Goal: Task Accomplishment & Management: Use online tool/utility

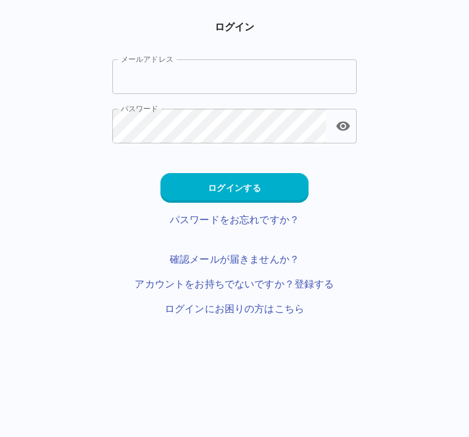
click at [279, 191] on button "ログインする" at bounding box center [235, 188] width 148 height 30
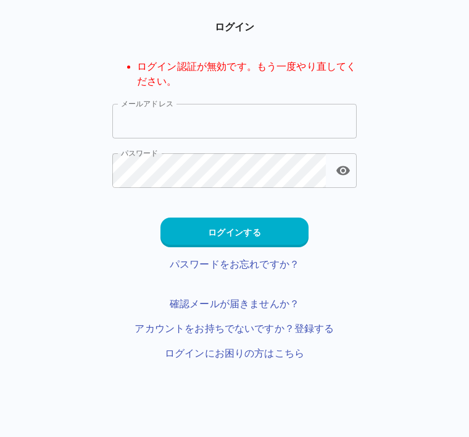
click at [309, 119] on input "メールアドレス" at bounding box center [234, 121] width 245 height 35
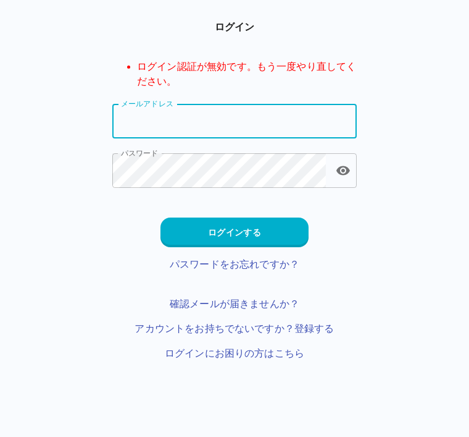
click at [124, 125] on input "メールアドレス" at bounding box center [234, 121] width 245 height 35
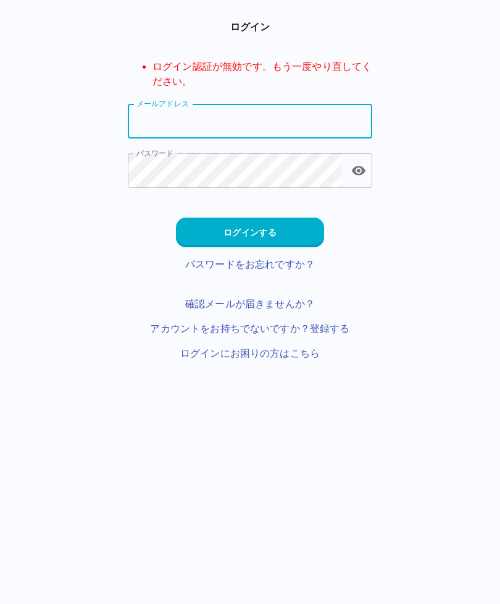
click at [283, 107] on input "メールアドレス" at bounding box center [250, 121] width 245 height 35
click at [284, 115] on input "メールアドレス" at bounding box center [250, 121] width 245 height 35
click at [424, 368] on html "ログイン ログイン認証が無効です。もう一度やり直してください。 メールアドレス メールアドレス パスワード パスワード ログインする パスワードをお忘れですか…" at bounding box center [250, 195] width 500 height 390
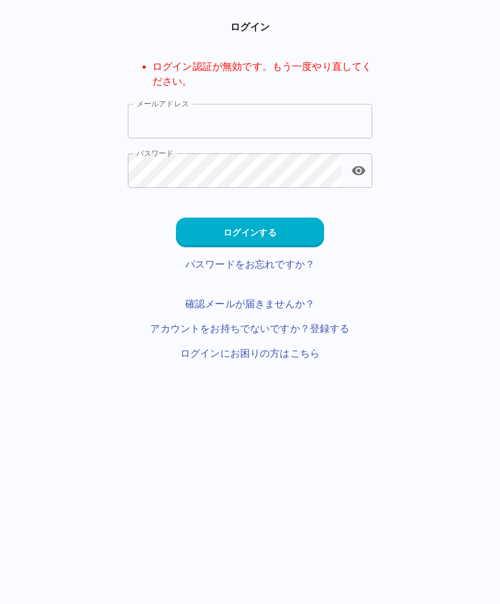
click at [261, 116] on input "メールアドレス" at bounding box center [250, 121] width 245 height 35
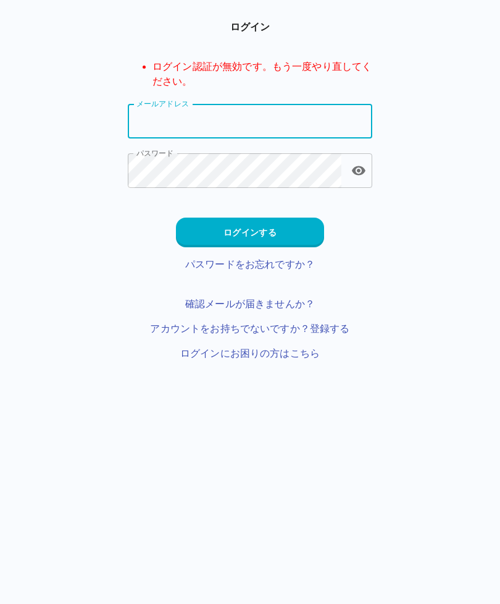
type input "*"
click at [339, 117] on input "メールアドレス" at bounding box center [250, 121] width 245 height 35
click at [377, 204] on main "ログイン ログイン認証が無効です。もう一度やり直してください。 メールアドレス メールアドレス パスワード パスワード ログインする パスワードをお忘れですか…" at bounding box center [250, 190] width 274 height 341
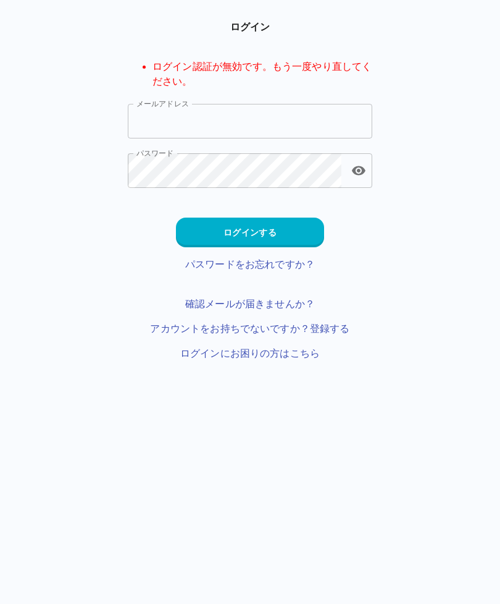
click at [299, 121] on input "メールアドレス" at bounding box center [250, 121] width 245 height 35
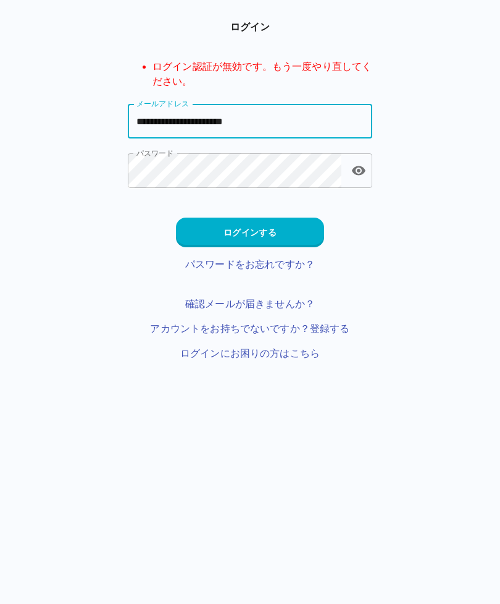
type input "**********"
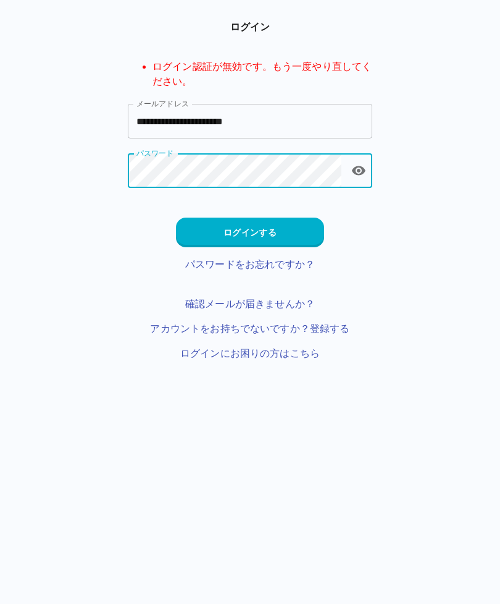
click at [293, 236] on button "ログインする" at bounding box center [250, 232] width 148 height 30
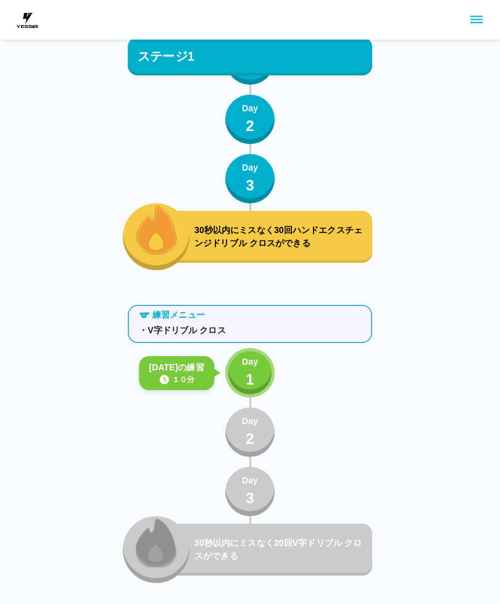
scroll to position [448, 0]
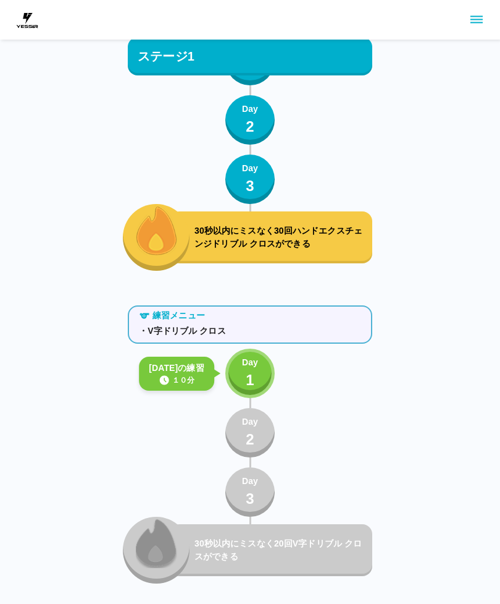
click at [254, 373] on p "1" at bounding box center [250, 380] width 9 height 22
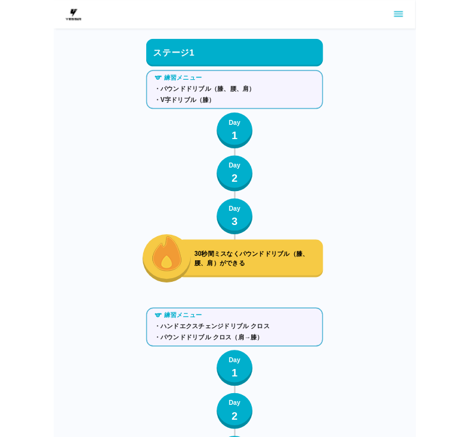
scroll to position [0, 0]
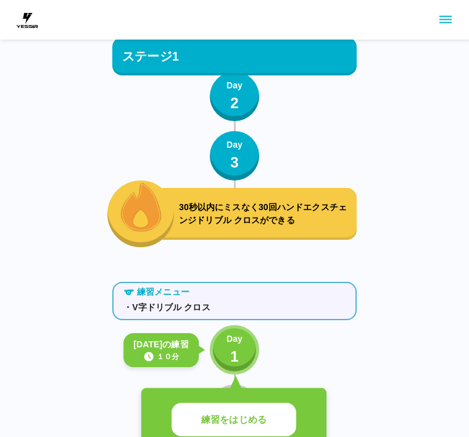
click at [222, 343] on button "Day 1" at bounding box center [234, 350] width 49 height 49
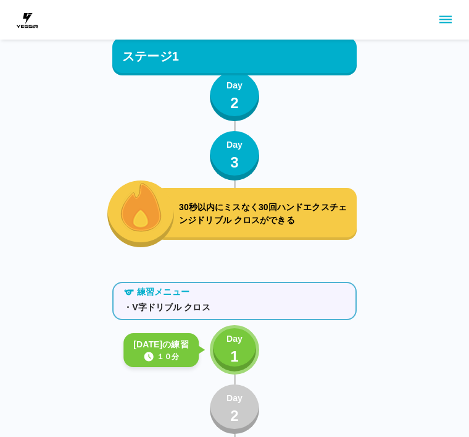
scroll to position [472, 0]
click at [232, 347] on p "1" at bounding box center [234, 356] width 9 height 22
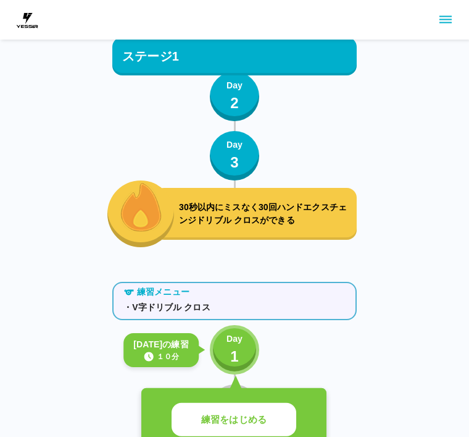
click at [266, 426] on p "練習をはじめる" at bounding box center [233, 420] width 65 height 14
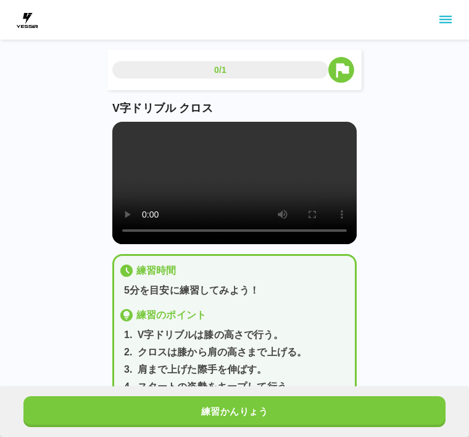
click at [261, 183] on video at bounding box center [234, 183] width 245 height 122
click at [146, 124] on video at bounding box center [234, 183] width 245 height 122
click at [325, 168] on video at bounding box center [234, 183] width 245 height 122
click at [149, 130] on video at bounding box center [234, 183] width 245 height 122
click at [276, 196] on video at bounding box center [234, 183] width 245 height 122
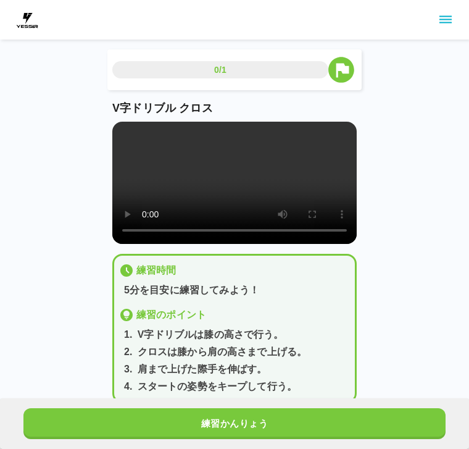
click at [126, 133] on video at bounding box center [234, 183] width 245 height 122
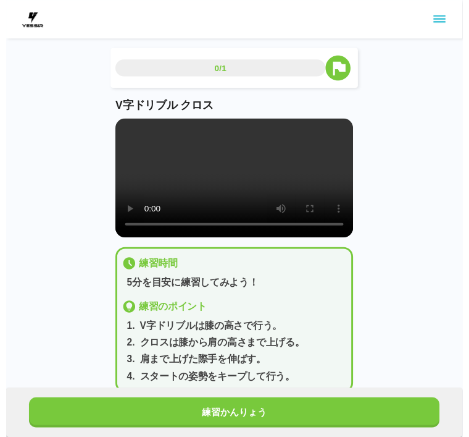
scroll to position [12, 0]
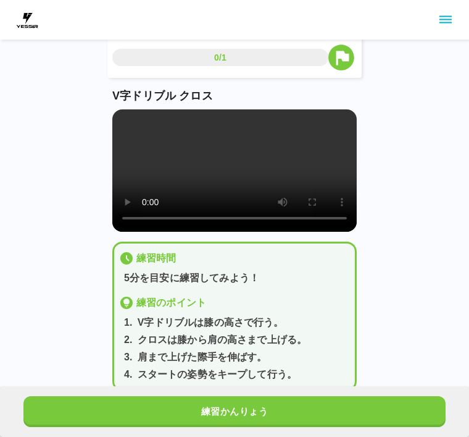
click at [351, 413] on button "練習かんりょう" at bounding box center [234, 411] width 423 height 31
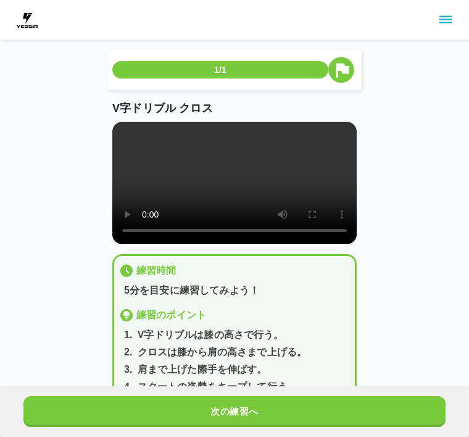
click at [370, 435] on div "次の練習へ" at bounding box center [234, 411] width 469 height 51
click at [405, 424] on button "次の練習へ" at bounding box center [234, 411] width 423 height 31
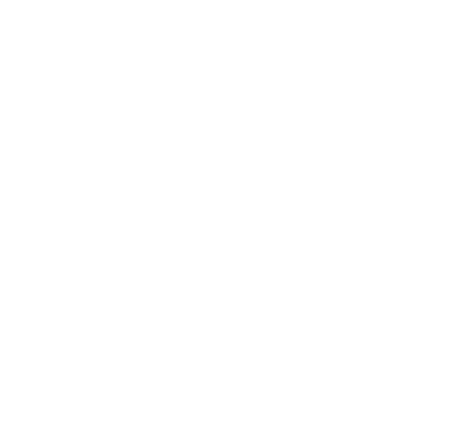
click at [386, 5] on html at bounding box center [234, 2] width 469 height 5
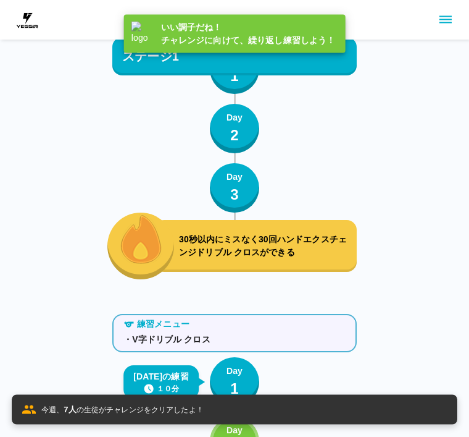
scroll to position [604, 0]
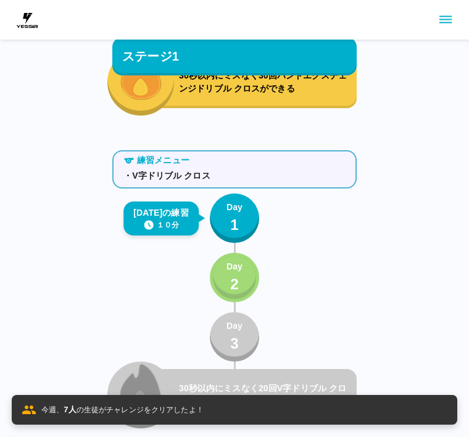
click at [241, 281] on div "Day 2" at bounding box center [235, 277] width 16 height 35
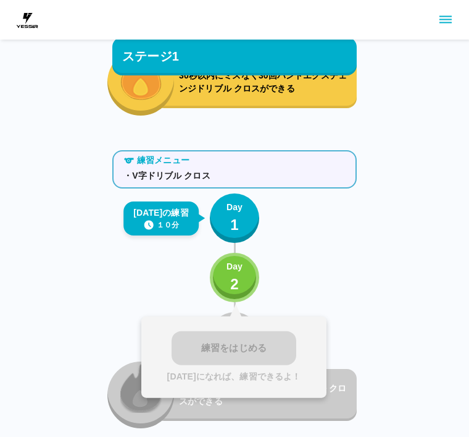
click at [251, 259] on button "Day 2" at bounding box center [234, 277] width 49 height 49
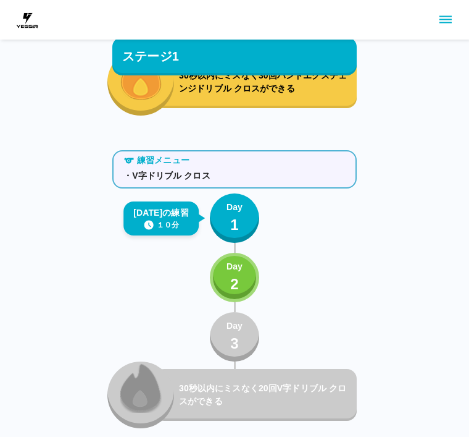
click at [244, 288] on button "Day 2" at bounding box center [234, 277] width 49 height 49
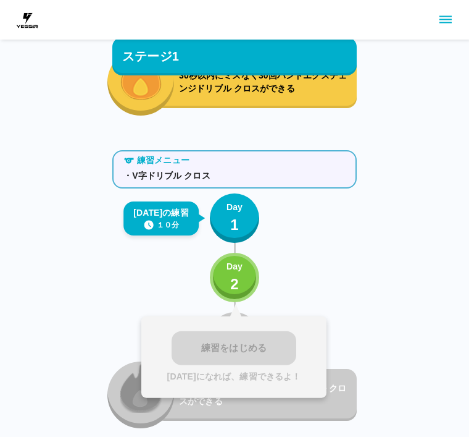
click at [353, 267] on div "練習メニュー ・V字ドリブル クロス [DATE]の練習 １０分 Day 1 Day 2 練習をはじめる [DATE]になれば、練習できるよ！ Day 3 3…" at bounding box center [234, 286] width 245 height 283
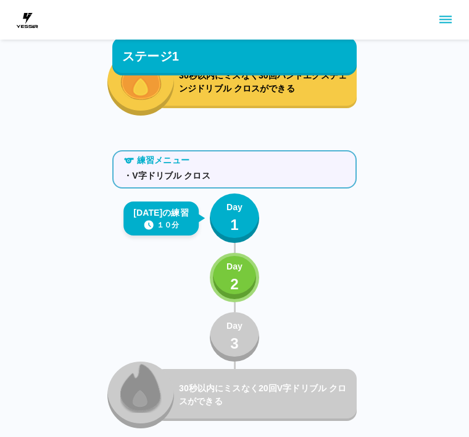
click at [312, 278] on div "練習メニュー ・V字ドリブル クロス [DATE]の練習 １０分 Day 1 Day 2 Day 3 30秒以内にミスなく20回V字ドリブル クロスができる" at bounding box center [234, 286] width 245 height 283
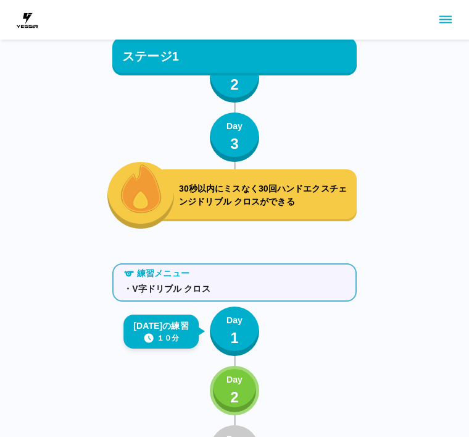
scroll to position [492, 0]
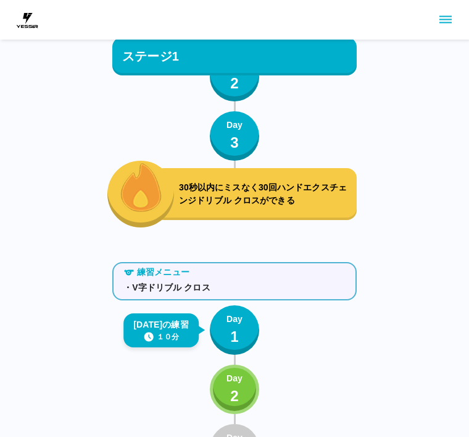
click at [248, 330] on button "Day 1" at bounding box center [234, 329] width 49 height 49
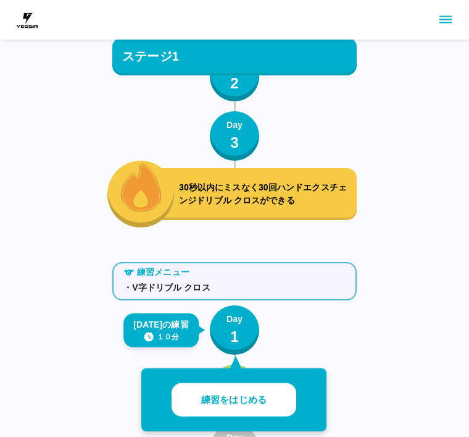
click at [265, 380] on div "練習をはじめる" at bounding box center [233, 400] width 185 height 64
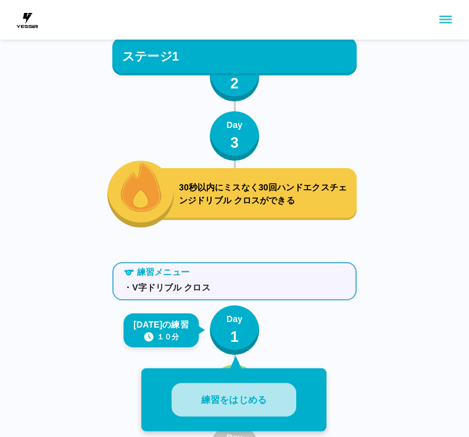
click at [276, 403] on button "練習をはじめる" at bounding box center [234, 400] width 125 height 34
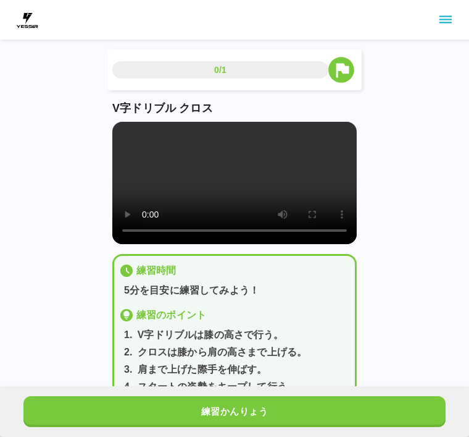
click at [243, 177] on video at bounding box center [234, 183] width 245 height 122
click at [303, 130] on video at bounding box center [234, 183] width 245 height 122
click at [133, 120] on div "V字ドリブル クロス" at bounding box center [234, 172] width 245 height 144
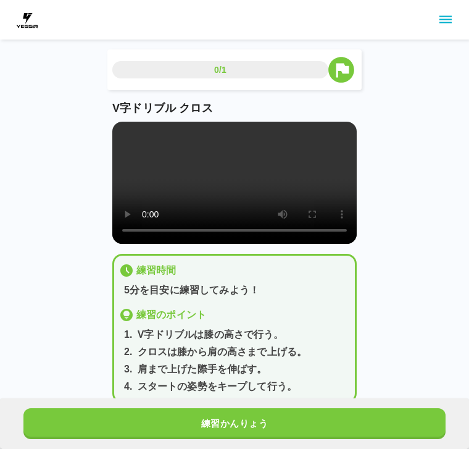
click at [128, 132] on video at bounding box center [234, 183] width 245 height 122
